Goal: Find contact information: Find contact information

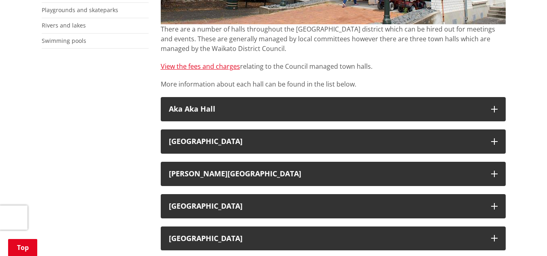
scroll to position [299, 0]
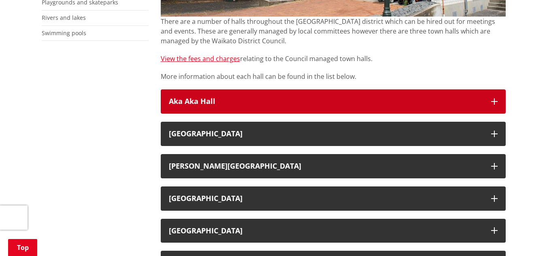
click at [282, 107] on button "Aka Aka Hall" at bounding box center [333, 101] width 345 height 24
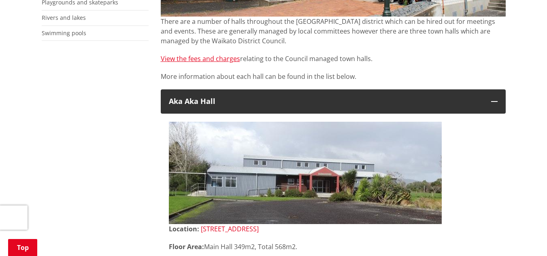
drag, startPoint x: 283, startPoint y: 227, endPoint x: 201, endPoint y: 227, distance: 81.8
click at [201, 227] on p "Location: 809 Aka Aka Road, Aka Aka" at bounding box center [333, 229] width 329 height 10
copy link "[STREET_ADDRESS]"
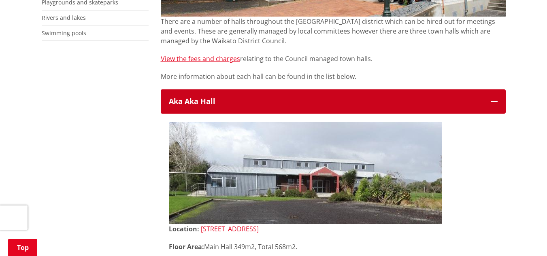
click at [496, 99] on icon "button" at bounding box center [494, 101] width 6 height 6
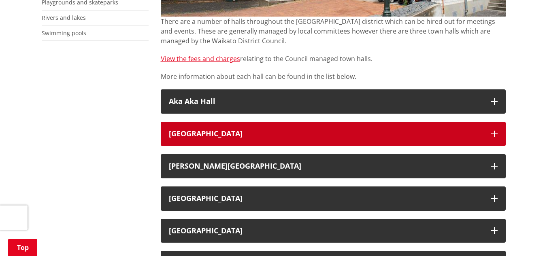
click at [376, 142] on button "[GEOGRAPHIC_DATA]" at bounding box center [333, 134] width 345 height 24
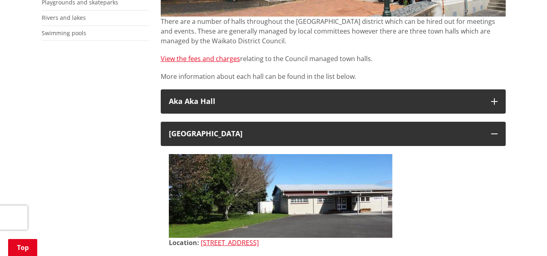
click at [297, 242] on p "Location: 1298 State Highway 26, Eureka" at bounding box center [333, 243] width 329 height 10
drag, startPoint x: 297, startPoint y: 242, endPoint x: 204, endPoint y: 246, distance: 93.2
click at [204, 246] on p "Location: 1298 State Highway 26, Eureka" at bounding box center [333, 243] width 329 height 10
copy div "[STREET_ADDRESS]"
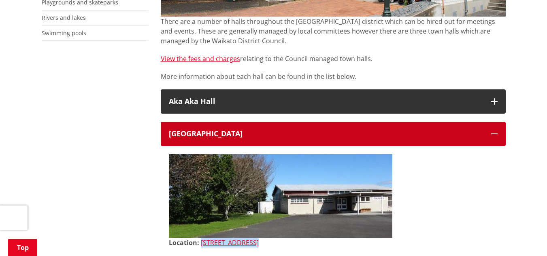
click at [494, 133] on icon "button" at bounding box center [494, 134] width 6 height 6
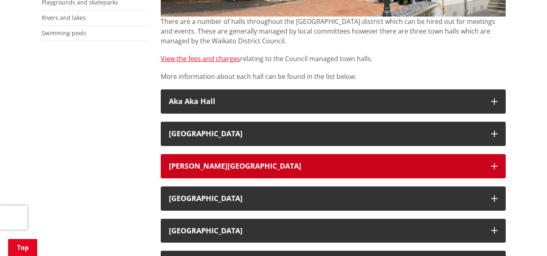
click at [485, 167] on button "[PERSON_NAME][GEOGRAPHIC_DATA]" at bounding box center [333, 166] width 345 height 24
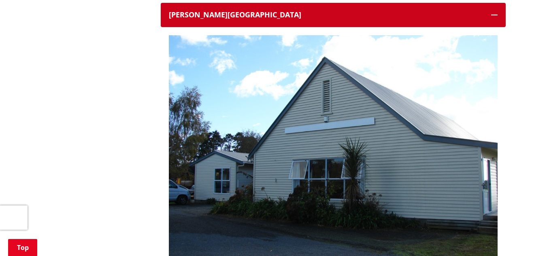
scroll to position [495, 0]
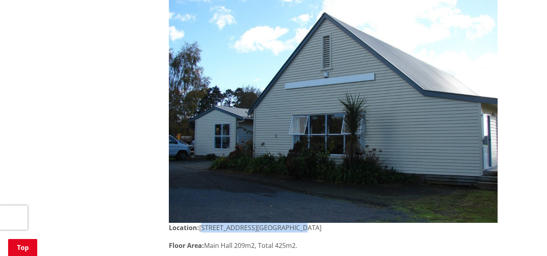
drag, startPoint x: 292, startPoint y: 231, endPoint x: 200, endPoint y: 224, distance: 92.5
click at [200, 224] on p "Location: 2400 Highway 22, Glen Murray" at bounding box center [333, 228] width 329 height 10
copy p "[STREET_ADDRESS][GEOGRAPHIC_DATA]"
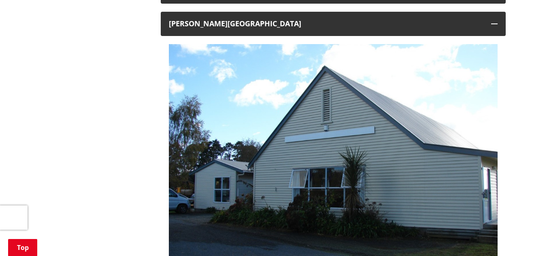
scroll to position [419, 0]
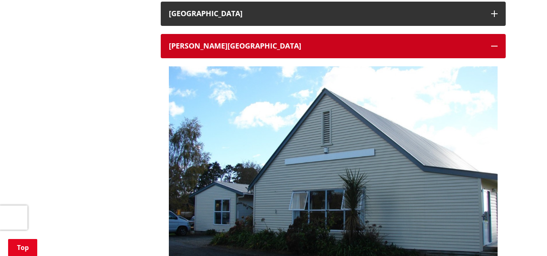
click at [494, 44] on icon "button" at bounding box center [494, 46] width 6 height 6
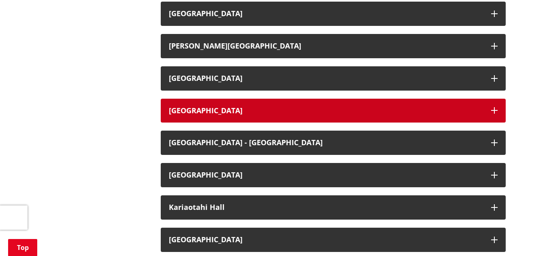
click at [453, 104] on button "[GEOGRAPHIC_DATA]" at bounding box center [333, 111] width 345 height 24
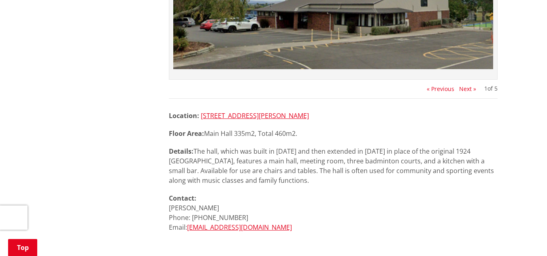
scroll to position [663, 0]
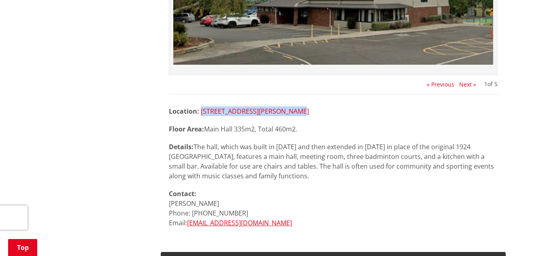
drag, startPoint x: 302, startPoint y: 108, endPoint x: 201, endPoint y: 111, distance: 101.6
click at [201, 111] on p "Location: 6 Martin Lane, Horsham Downs" at bounding box center [333, 111] width 329 height 10
copy link "[STREET_ADDRESS][PERSON_NAME]"
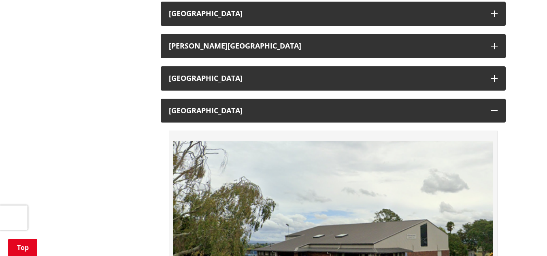
scroll to position [414, 0]
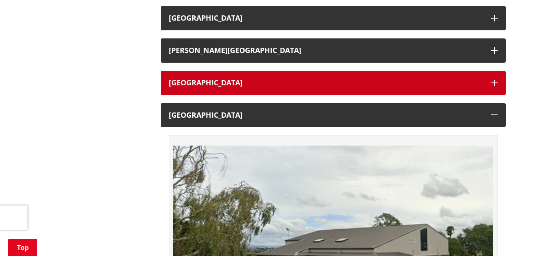
click at [491, 81] on icon "button" at bounding box center [494, 83] width 6 height 6
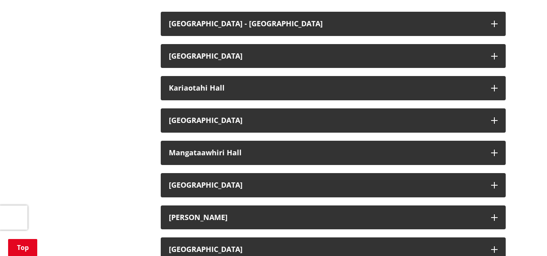
scroll to position [1194, 0]
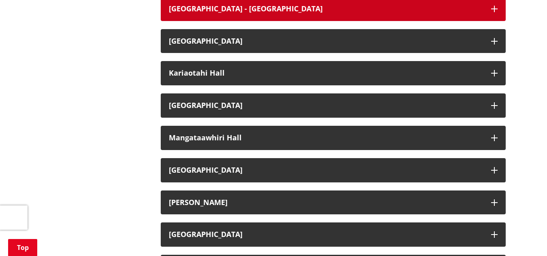
click at [494, 8] on icon "button" at bounding box center [494, 9] width 6 height 6
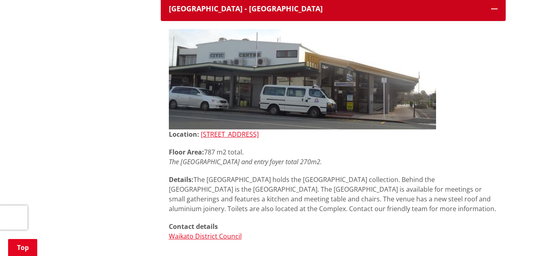
click at [495, 12] on button "[GEOGRAPHIC_DATA] - [GEOGRAPHIC_DATA]" at bounding box center [333, 9] width 345 height 24
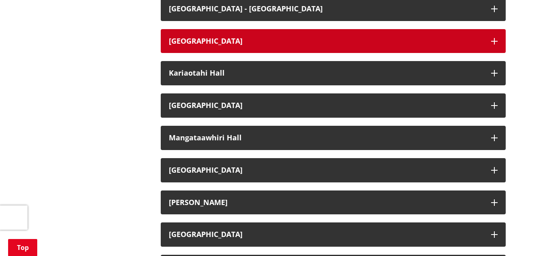
click at [491, 42] on icon "button" at bounding box center [494, 41] width 6 height 6
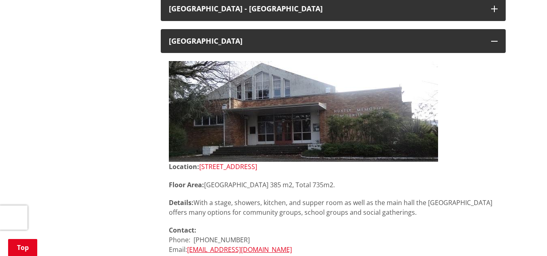
drag, startPoint x: 278, startPoint y: 165, endPoint x: 202, endPoint y: 167, distance: 76.5
click at [202, 167] on p "Location: 33 Wight Street, Huntly" at bounding box center [333, 167] width 329 height 10
copy link "[STREET_ADDRESS]"
click at [303, 116] on img at bounding box center [303, 111] width 269 height 101
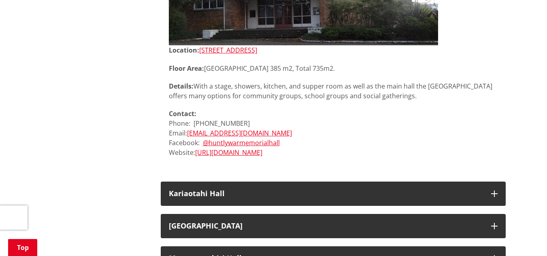
scroll to position [1231, 0]
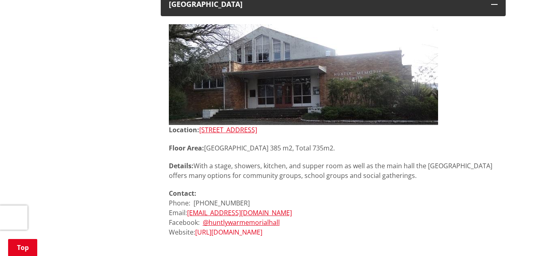
click at [241, 234] on link "[URL][DOMAIN_NAME]" at bounding box center [228, 232] width 67 height 9
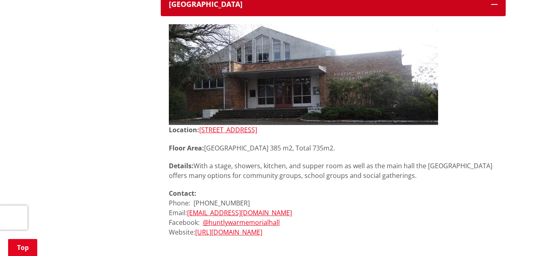
click at [493, 5] on icon "button" at bounding box center [494, 4] width 6 height 6
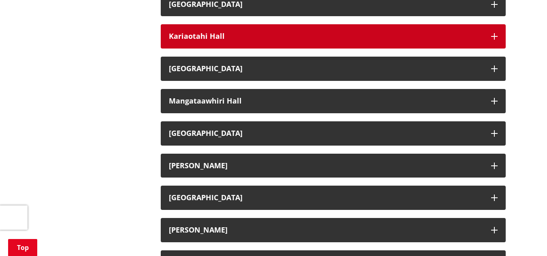
click at [475, 38] on h3 "Kariaotahi Hall" at bounding box center [326, 36] width 314 height 8
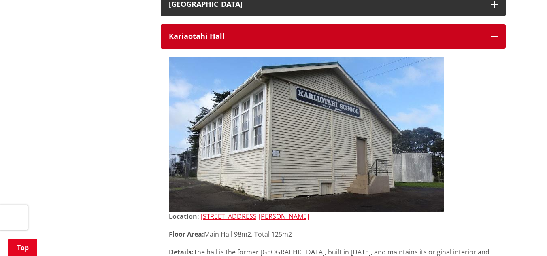
click at [495, 36] on icon "button" at bounding box center [494, 36] width 6 height 6
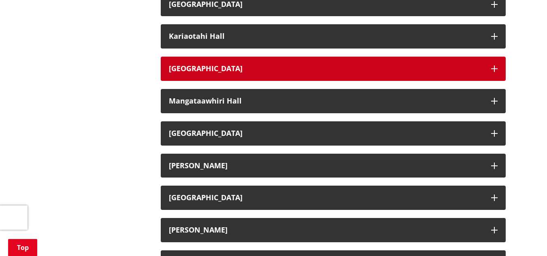
click at [463, 70] on h3 "[GEOGRAPHIC_DATA]" at bounding box center [326, 69] width 314 height 8
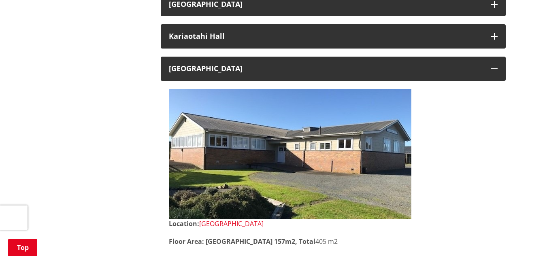
drag, startPoint x: 306, startPoint y: 222, endPoint x: 200, endPoint y: 223, distance: 105.2
click at [200, 223] on p "Location: 1517 Kaiaua Road, Mangatangi" at bounding box center [333, 224] width 329 height 10
copy link "[GEOGRAPHIC_DATA]"
click at [299, 170] on img at bounding box center [290, 154] width 242 height 130
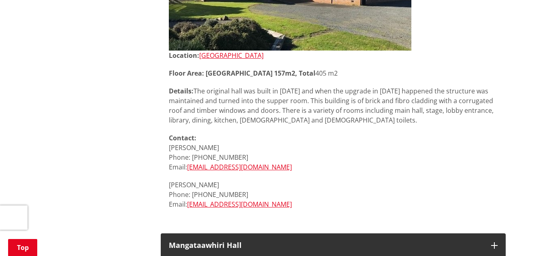
scroll to position [1394, 0]
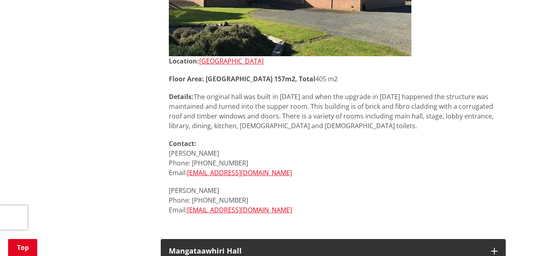
click at [370, 189] on p "Bryce Shuker Phone: 027 232 7846 Email: shukers@xtra.co.nz" at bounding box center [333, 200] width 329 height 29
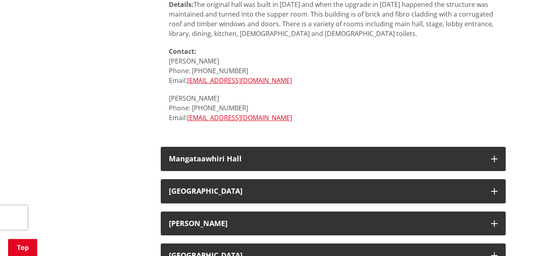
scroll to position [1530, 0]
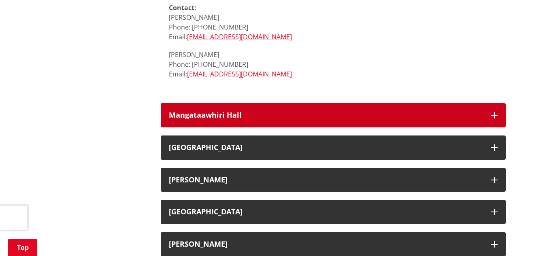
click at [400, 114] on h3 "Mangataawhiri Hall" at bounding box center [326, 115] width 314 height 8
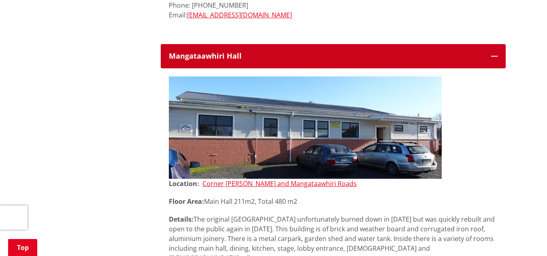
scroll to position [1636, 0]
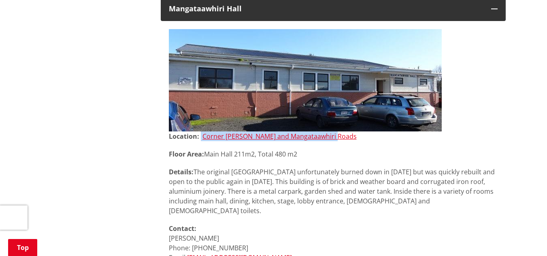
drag, startPoint x: 341, startPoint y: 137, endPoint x: 201, endPoint y: 133, distance: 140.1
click at [201, 133] on p "Location: Corner McKenzie and Mangataawhiri Roads" at bounding box center [333, 137] width 329 height 10
copy p "Corner [PERSON_NAME] and Mangataawhiri Roads"
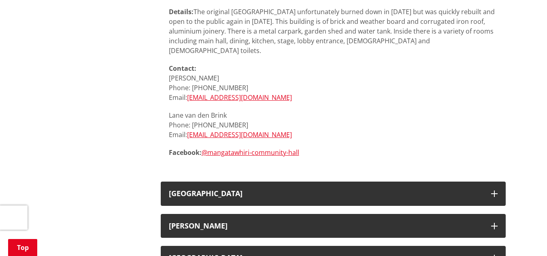
scroll to position [1868, 0]
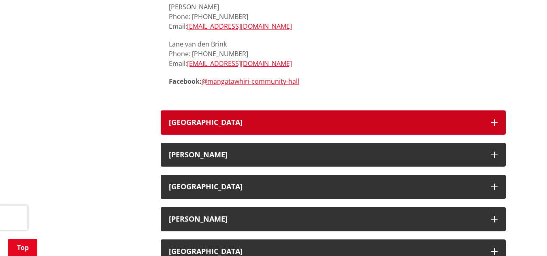
click at [490, 117] on button "[GEOGRAPHIC_DATA]" at bounding box center [333, 122] width 345 height 24
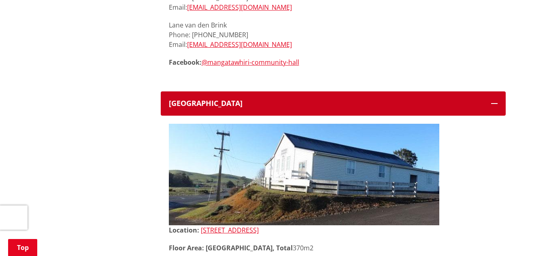
scroll to position [1938, 0]
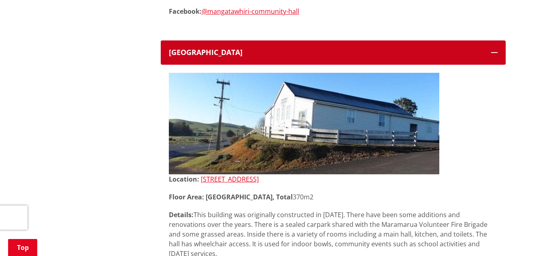
click at [491, 49] on icon "button" at bounding box center [494, 52] width 6 height 6
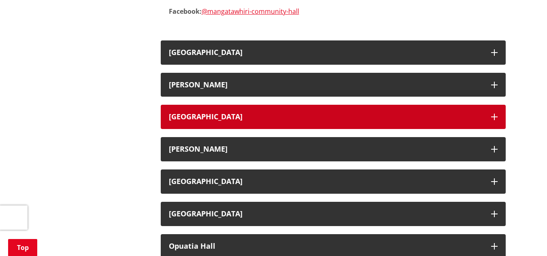
click at [492, 114] on icon "button" at bounding box center [494, 117] width 6 height 6
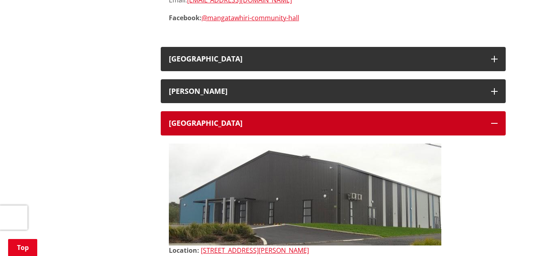
scroll to position [1919, 0]
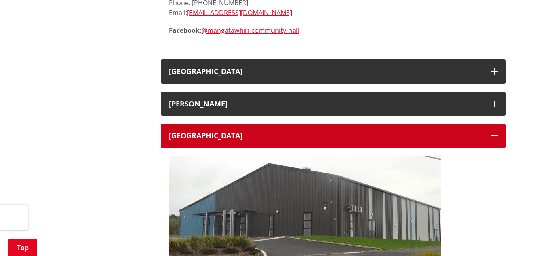
click at [495, 133] on icon "button" at bounding box center [494, 136] width 6 height 6
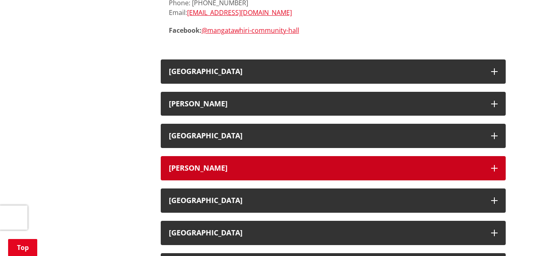
click at [492, 156] on button "[PERSON_NAME]" at bounding box center [333, 168] width 345 height 24
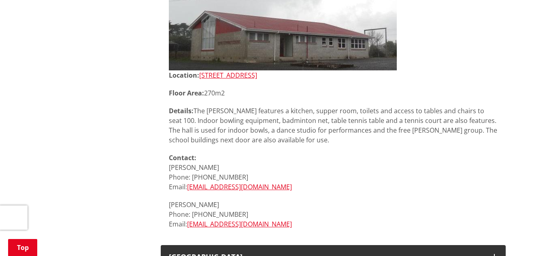
scroll to position [2046, 0]
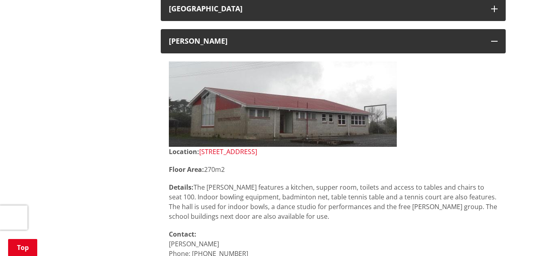
drag, startPoint x: 274, startPoint y: 144, endPoint x: 200, endPoint y: 143, distance: 74.1
click at [200, 147] on p "Location: 3648 Highway 22, Naike" at bounding box center [333, 152] width 329 height 10
copy link "[STREET_ADDRESS]"
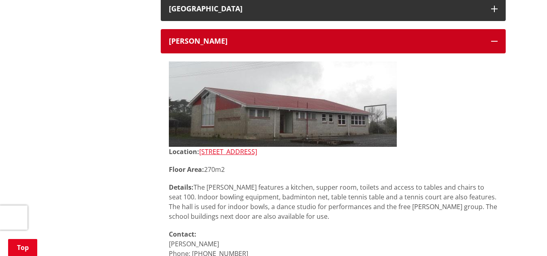
click at [491, 38] on icon "button" at bounding box center [494, 41] width 6 height 6
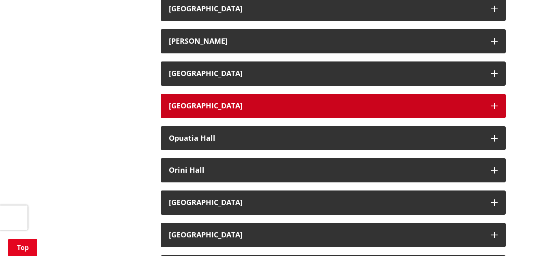
click at [451, 94] on button "[GEOGRAPHIC_DATA]" at bounding box center [333, 106] width 345 height 24
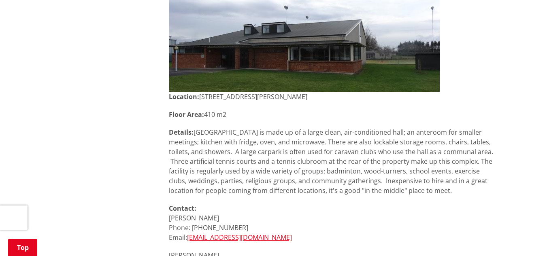
scroll to position [2078, 0]
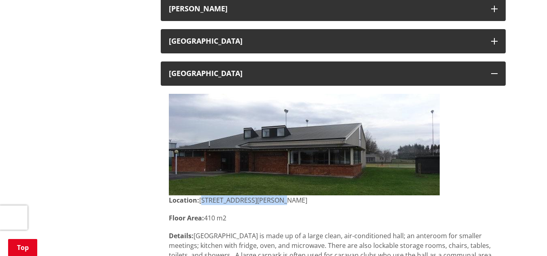
drag, startPoint x: 271, startPoint y: 191, endPoint x: 201, endPoint y: 192, distance: 70.0
click at [201, 195] on p "Location: 1 Lilley Lane, Ohinewai" at bounding box center [333, 200] width 329 height 10
copy p "[STREET_ADDRESS][PERSON_NAME]"
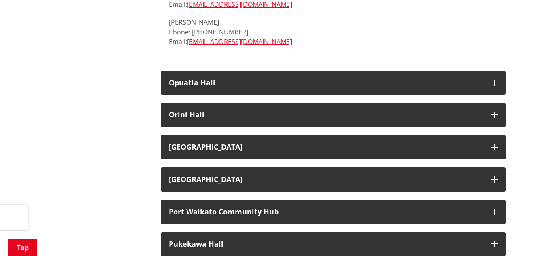
scroll to position [2428, 0]
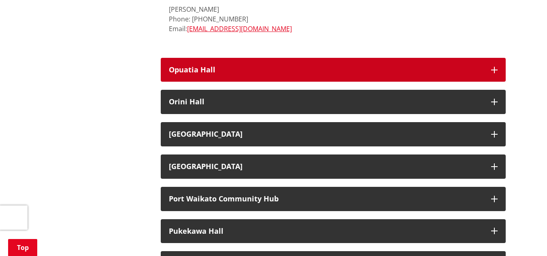
click at [364, 58] on button "Opuatia Hall" at bounding box center [333, 70] width 345 height 24
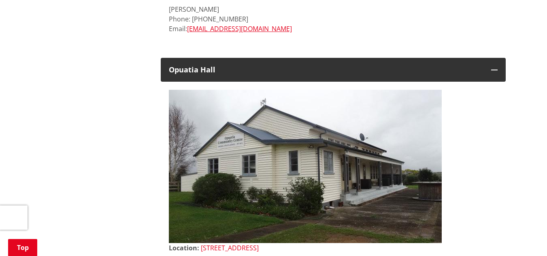
drag, startPoint x: 273, startPoint y: 238, endPoint x: 201, endPoint y: 235, distance: 72.1
click at [201, 243] on p "Location: 21 Otuiti Road, Opuatia" at bounding box center [333, 248] width 329 height 10
copy link "[STREET_ADDRESS]"
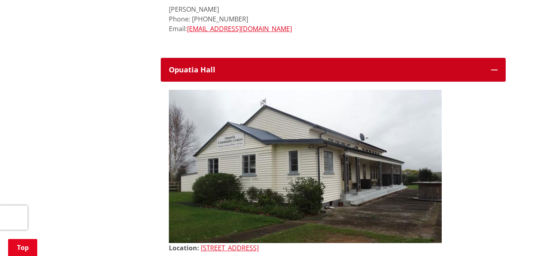
click at [497, 58] on button "Opuatia Hall" at bounding box center [333, 70] width 345 height 24
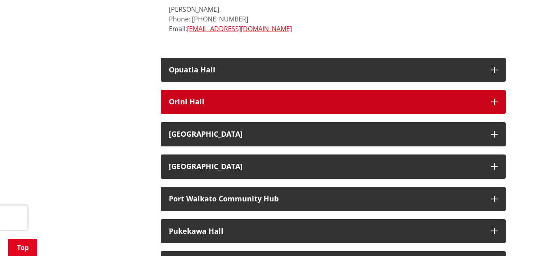
click at [462, 98] on h3 "Orini Hall" at bounding box center [326, 102] width 314 height 8
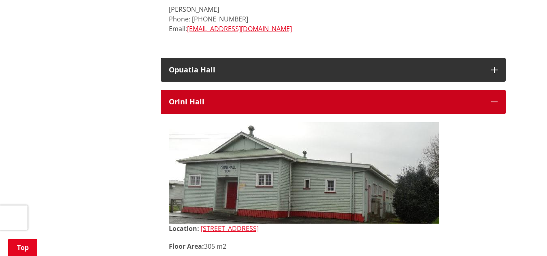
click at [496, 99] on icon "button" at bounding box center [494, 102] width 6 height 6
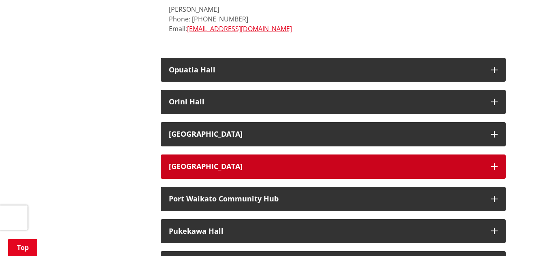
click at [467, 163] on h3 "[GEOGRAPHIC_DATA]" at bounding box center [326, 167] width 314 height 8
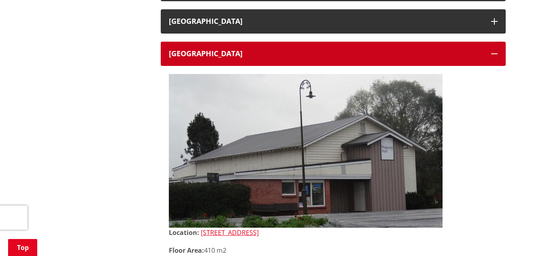
scroll to position [2626, 0]
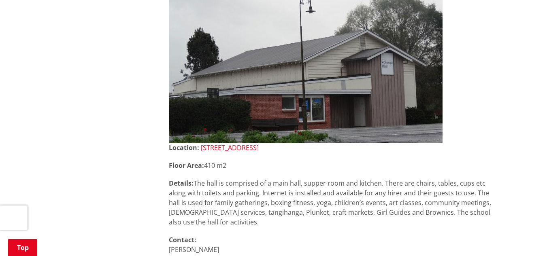
drag, startPoint x: 292, startPoint y: 138, endPoint x: 204, endPoint y: 139, distance: 88.6
click at [204, 143] on p "Location: 19 Market Street, Pookeno" at bounding box center [333, 148] width 329 height 10
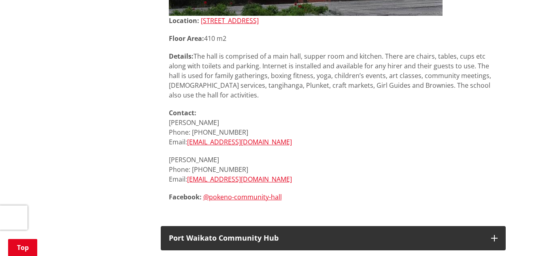
scroll to position [2526, 0]
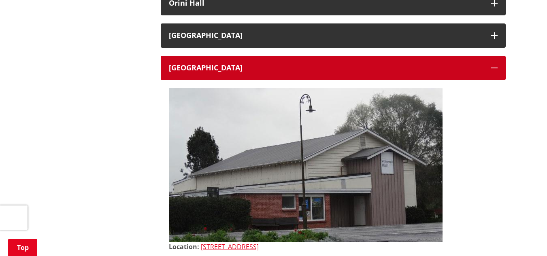
click at [496, 64] on button "[GEOGRAPHIC_DATA]" at bounding box center [333, 68] width 345 height 24
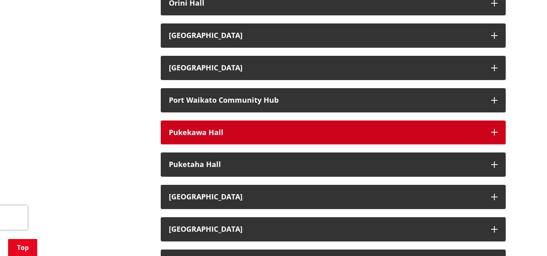
click at [448, 129] on h3 "Pukekawa Hall" at bounding box center [326, 133] width 314 height 8
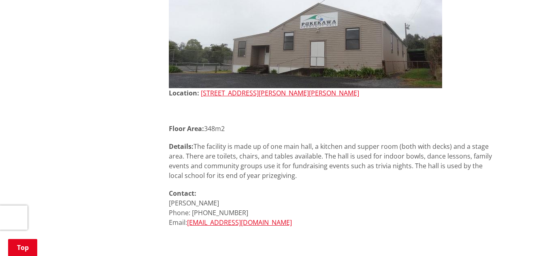
scroll to position [2520, 0]
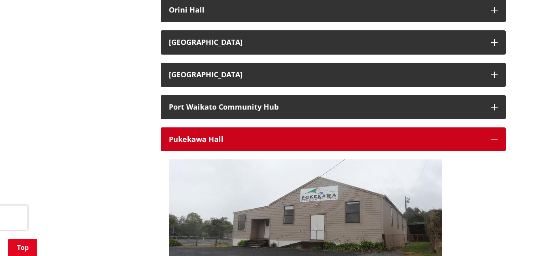
click at [499, 128] on button "Pukekawa Hall" at bounding box center [333, 139] width 345 height 24
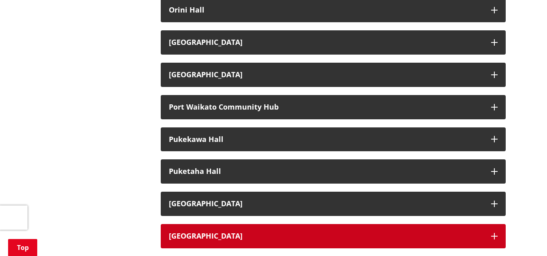
click at [475, 232] on h3 "[GEOGRAPHIC_DATA]" at bounding box center [326, 236] width 314 height 8
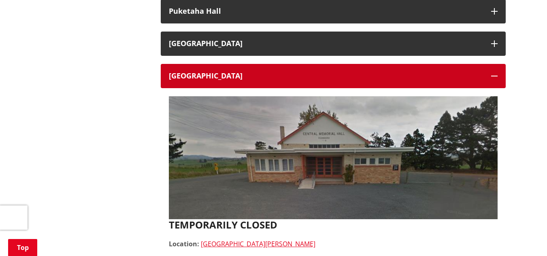
scroll to position [2700, 0]
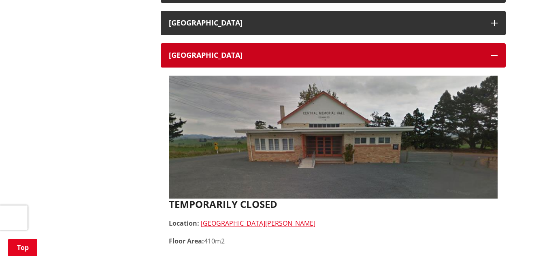
click at [496, 43] on button "[GEOGRAPHIC_DATA]" at bounding box center [333, 55] width 345 height 24
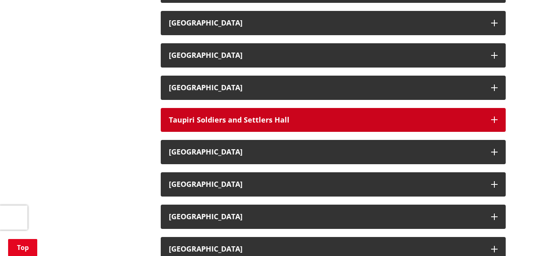
click at [475, 116] on h3 "Taupiri Soldiers and Settlers Hall" at bounding box center [326, 120] width 314 height 8
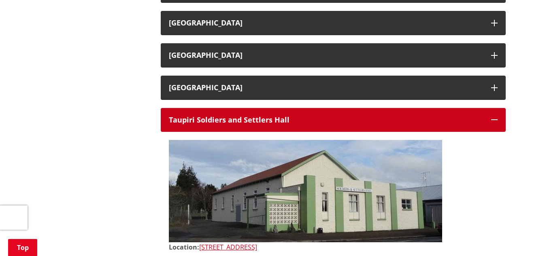
click at [497, 117] on icon "button" at bounding box center [494, 120] width 6 height 6
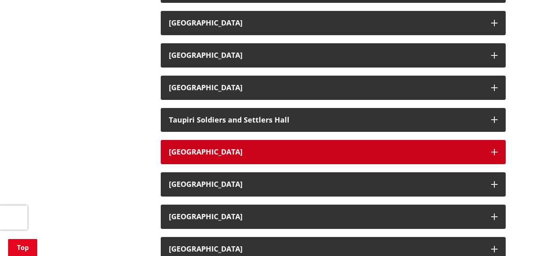
click at [485, 145] on button "[GEOGRAPHIC_DATA]" at bounding box center [333, 152] width 345 height 24
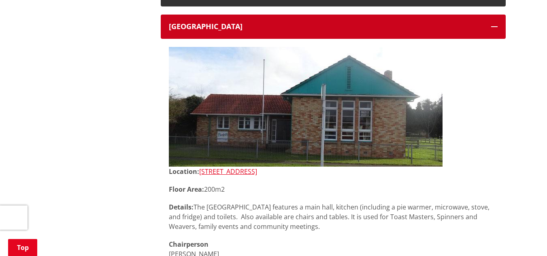
scroll to position [2749, 0]
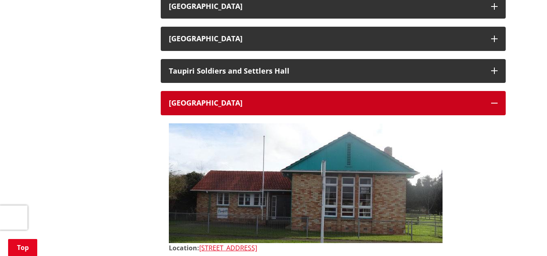
click at [491, 100] on icon "button" at bounding box center [494, 103] width 6 height 6
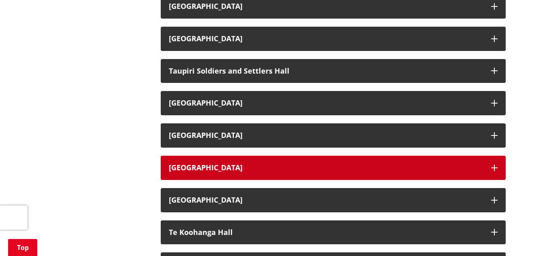
click at [497, 165] on icon "button" at bounding box center [494, 168] width 6 height 6
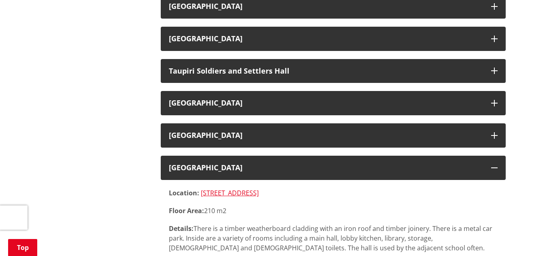
drag, startPoint x: 293, startPoint y: 185, endPoint x: 199, endPoint y: 185, distance: 94.3
click at [199, 188] on p "Location: 953 Te Aakau Road, Te Aakau" at bounding box center [333, 193] width 329 height 10
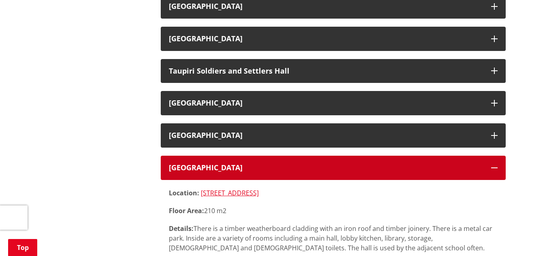
click at [495, 165] on icon "button" at bounding box center [494, 168] width 6 height 6
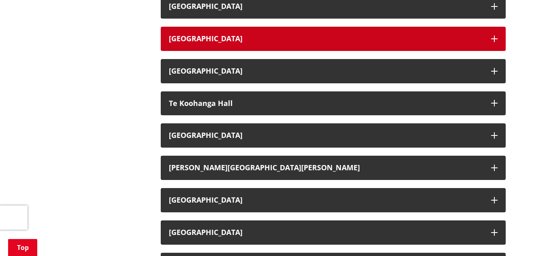
scroll to position [2885, 0]
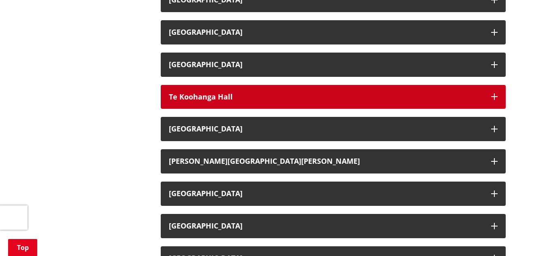
click at [441, 85] on button "Te Koohanga Hall" at bounding box center [333, 97] width 345 height 24
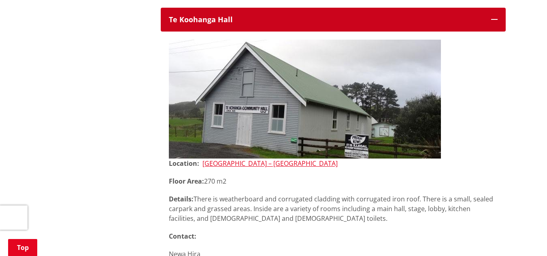
scroll to position [2969, 0]
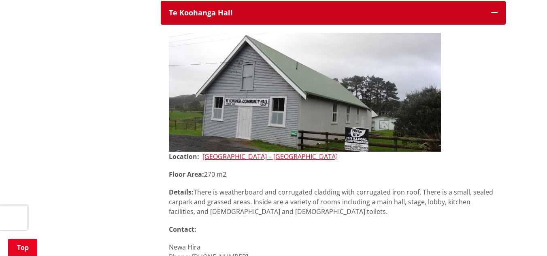
click at [492, 9] on icon "button" at bounding box center [494, 12] width 6 height 6
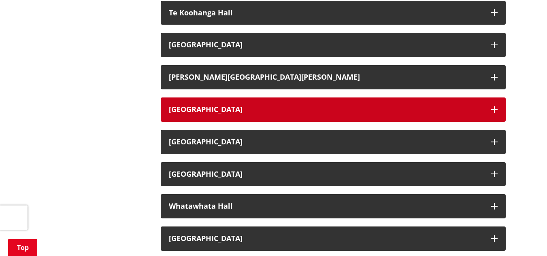
click at [476, 106] on h3 "[GEOGRAPHIC_DATA]" at bounding box center [326, 110] width 314 height 8
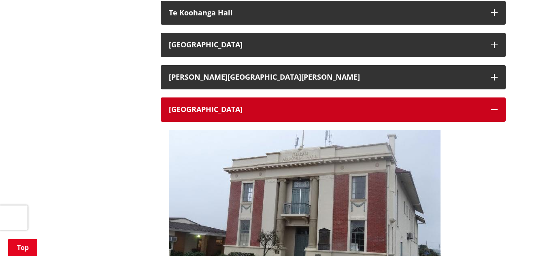
click at [476, 106] on h3 "[GEOGRAPHIC_DATA]" at bounding box center [326, 110] width 314 height 8
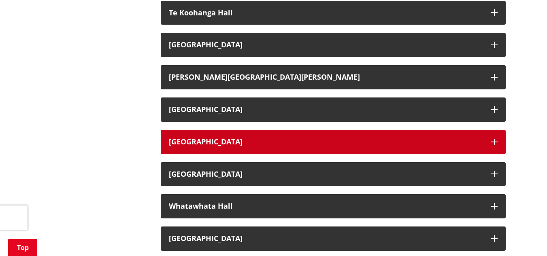
click at [485, 130] on button "[GEOGRAPHIC_DATA]" at bounding box center [333, 142] width 345 height 24
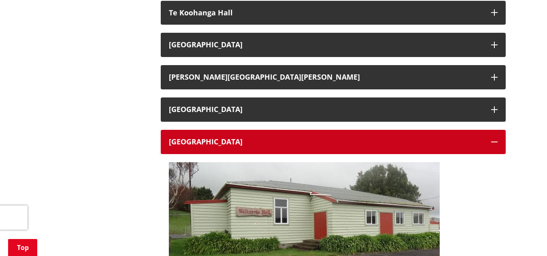
click at [485, 130] on button "[GEOGRAPHIC_DATA]" at bounding box center [333, 142] width 345 height 24
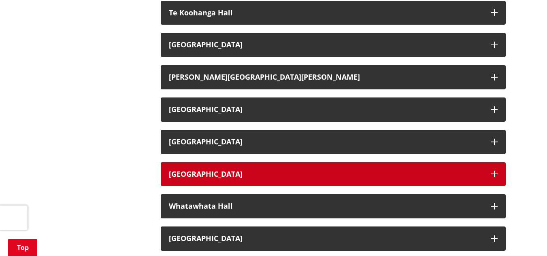
click at [473, 169] on button "[GEOGRAPHIC_DATA]" at bounding box center [333, 174] width 345 height 24
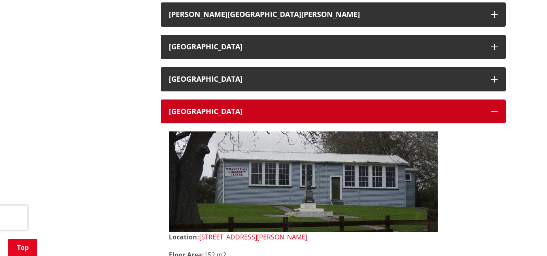
scroll to position [3011, 0]
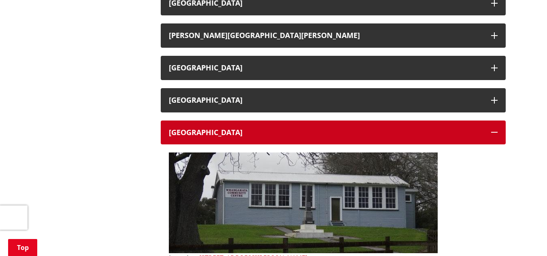
click at [495, 121] on button "[GEOGRAPHIC_DATA]" at bounding box center [333, 133] width 345 height 24
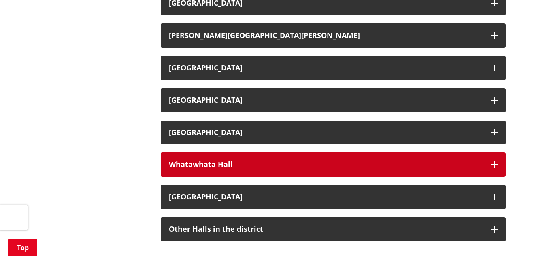
click at [477, 161] on div "Whatawhata Hall" at bounding box center [326, 165] width 314 height 8
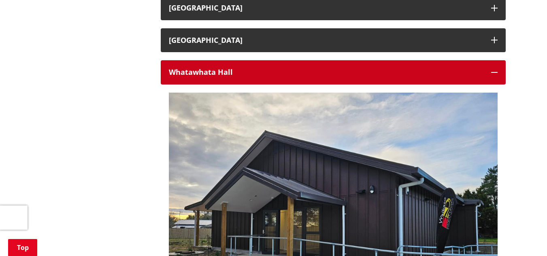
scroll to position [3082, 0]
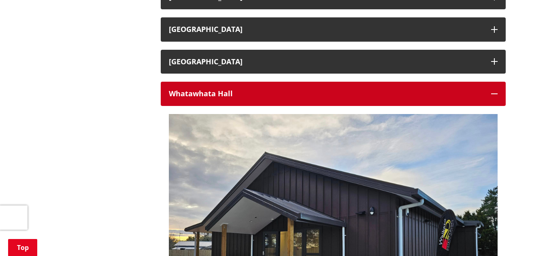
click at [494, 82] on button "Whatawhata Hall" at bounding box center [333, 94] width 345 height 24
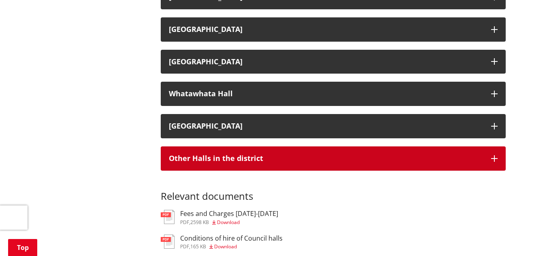
click at [466, 147] on button "Other Halls in the district" at bounding box center [333, 159] width 345 height 24
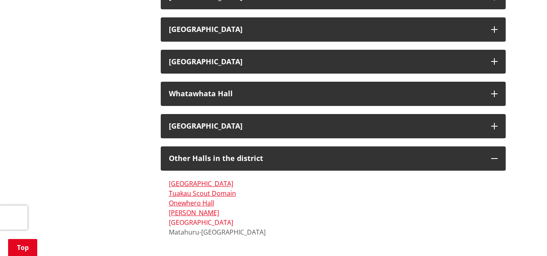
click at [185, 218] on link "[GEOGRAPHIC_DATA]" at bounding box center [201, 222] width 64 height 9
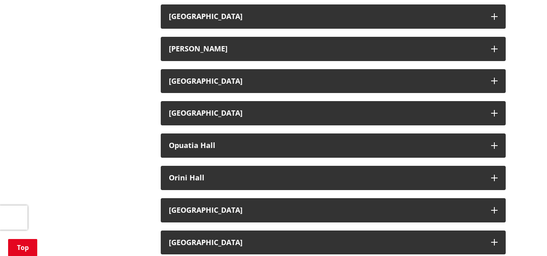
scroll to position [768, 0]
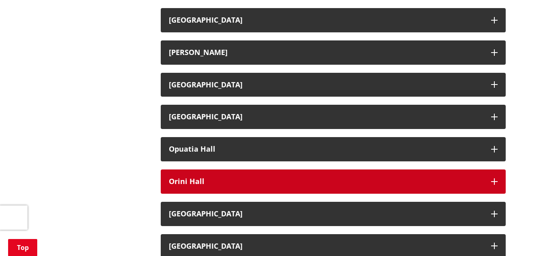
click at [499, 184] on button "Orini Hall" at bounding box center [333, 182] width 345 height 24
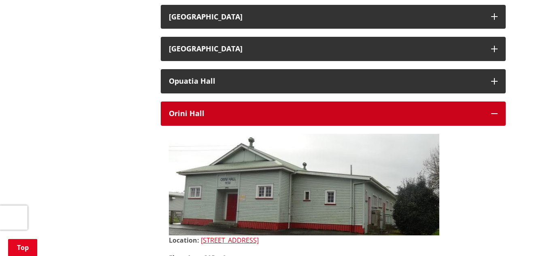
scroll to position [785, 0]
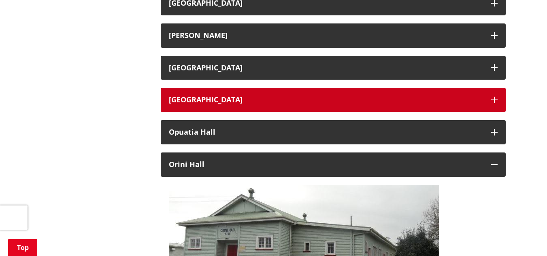
click at [494, 98] on icon "button" at bounding box center [494, 100] width 6 height 6
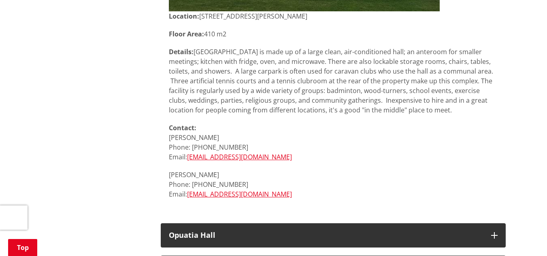
scroll to position [1010, 0]
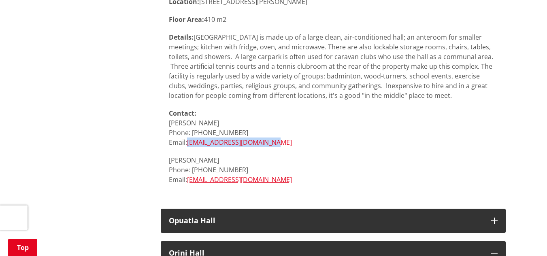
drag, startPoint x: 282, startPoint y: 142, endPoint x: 190, endPoint y: 144, distance: 91.9
click at [190, 144] on p "Joy Dugdale Phone: 027 659 5829 Email: oacommittee@hotmail.co.nz" at bounding box center [333, 132] width 329 height 29
copy link "[EMAIL_ADDRESS][DOMAIN_NAME]"
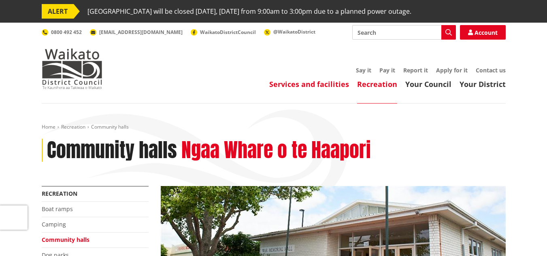
click at [303, 88] on link "Services and facilities" at bounding box center [309, 84] width 80 height 10
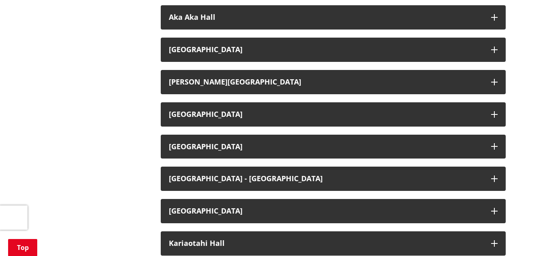
scroll to position [398, 0]
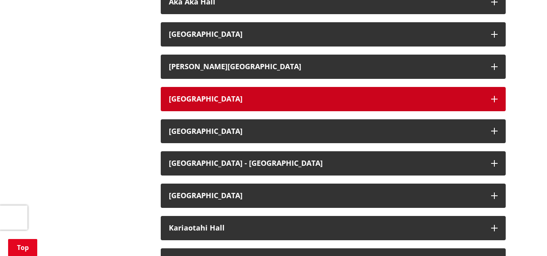
click at [492, 98] on icon "button" at bounding box center [494, 99] width 6 height 6
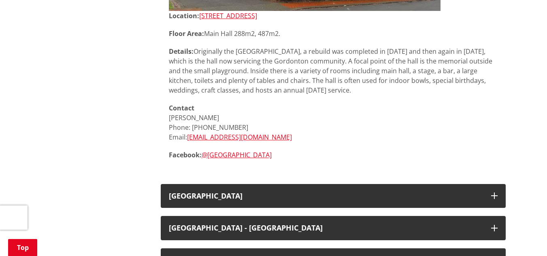
scroll to position [643, 0]
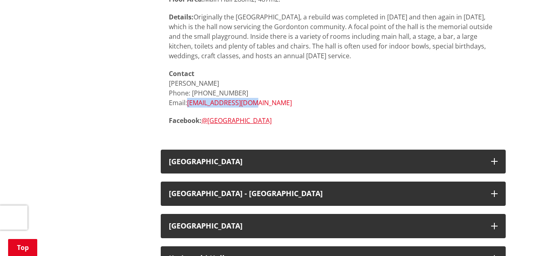
drag, startPoint x: 251, startPoint y: 104, endPoint x: 189, endPoint y: 105, distance: 61.5
click at [189, 105] on p "Contact [PERSON_NAME] Phone: [PHONE_NUMBER] Email: [EMAIL_ADDRESS][DOMAIN_NAME]" at bounding box center [333, 88] width 329 height 39
copy link "[EMAIL_ADDRESS][DOMAIN_NAME]"
